Goal: Ask a question

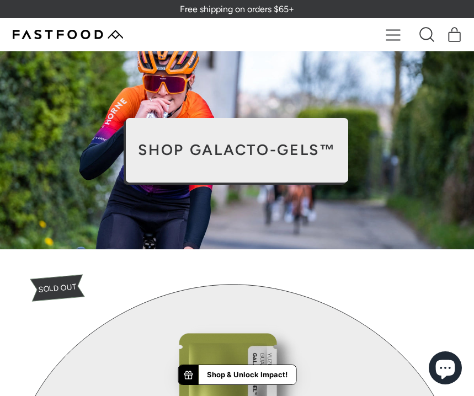
click at [394, 39] on icon "button" at bounding box center [393, 35] width 15 height 15
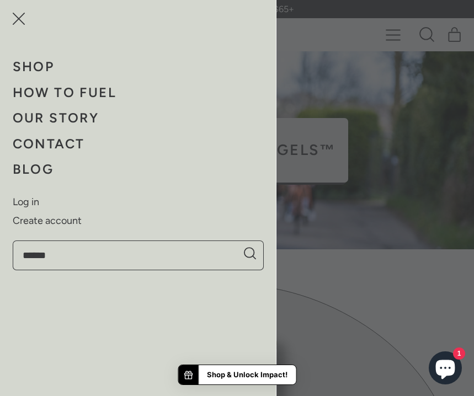
click at [52, 140] on link "Contact" at bounding box center [138, 144] width 251 height 26
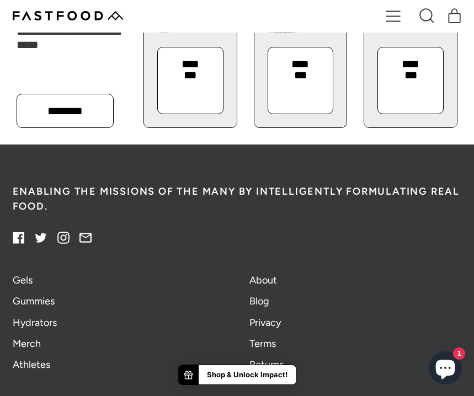
scroll to position [1257, 0]
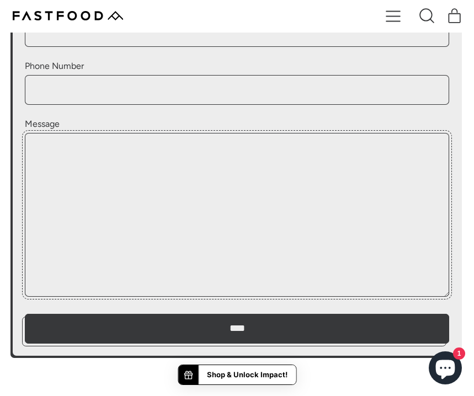
click at [223, 212] on textarea "Message" at bounding box center [237, 215] width 424 height 164
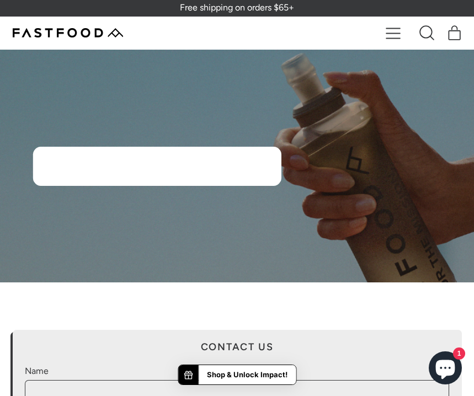
scroll to position [0, 0]
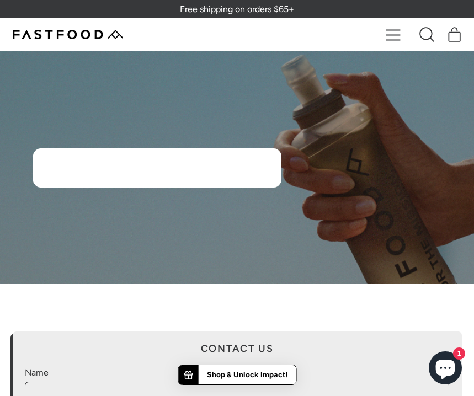
click at [392, 30] on icon "button" at bounding box center [393, 35] width 15 height 15
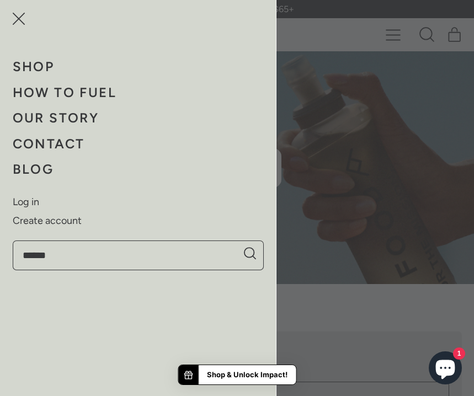
click at [64, 115] on link "Our Story" at bounding box center [138, 118] width 251 height 26
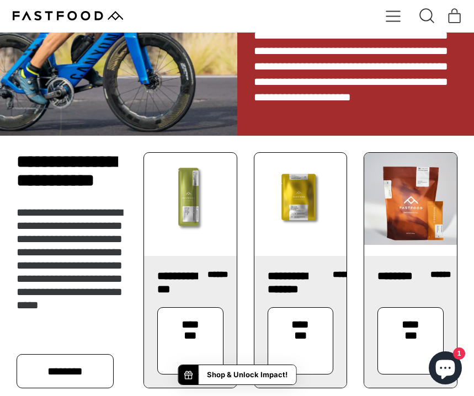
scroll to position [1117, 0]
